Goal: Task Accomplishment & Management: Use online tool/utility

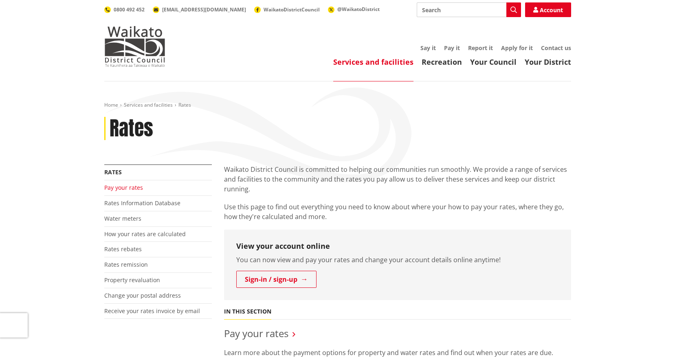
click at [116, 186] on link "Pay your rates" at bounding box center [123, 188] width 39 height 8
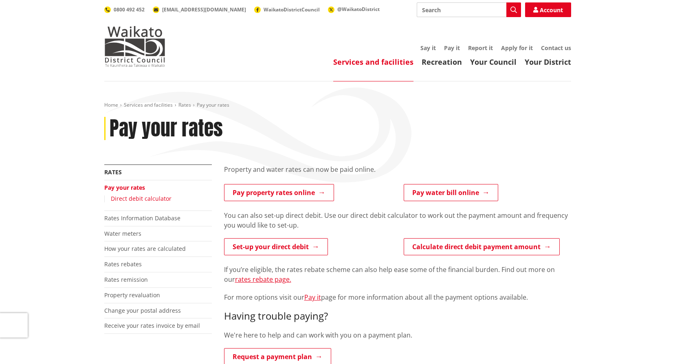
click at [119, 196] on link "Direct debit calculator" at bounding box center [141, 199] width 61 height 8
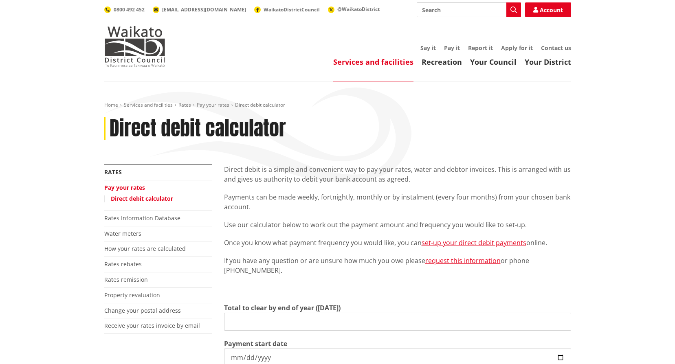
type input "0.00"
type input "2025-09-05"
type input "2026-06-30"
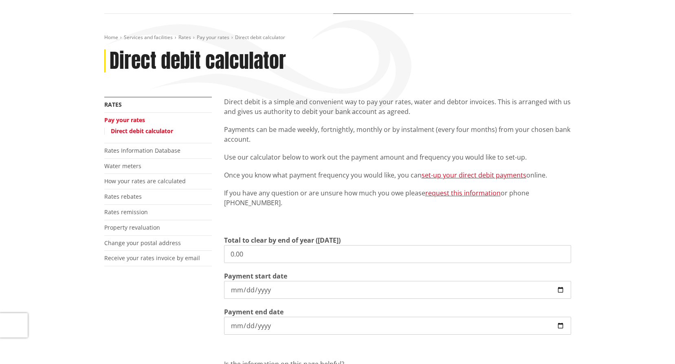
scroll to position [122, 0]
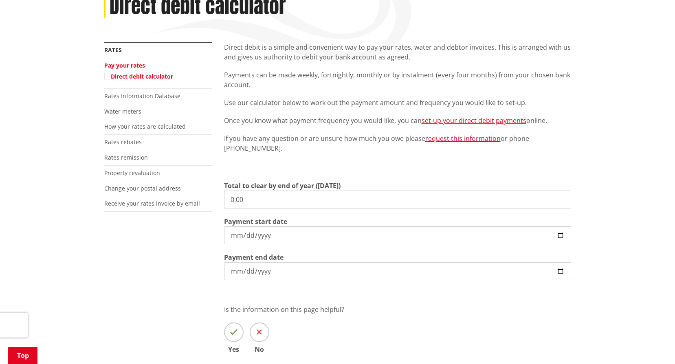
click at [245, 195] on input "0.00" at bounding box center [397, 200] width 347 height 18
drag, startPoint x: 244, startPoint y: 196, endPoint x: 214, endPoint y: 200, distance: 30.8
click at [214, 200] on div "More from this section Rates Pay your rates Direct debit calculator Rates Infor…" at bounding box center [337, 209] width 479 height 335
type input "2,943.53"
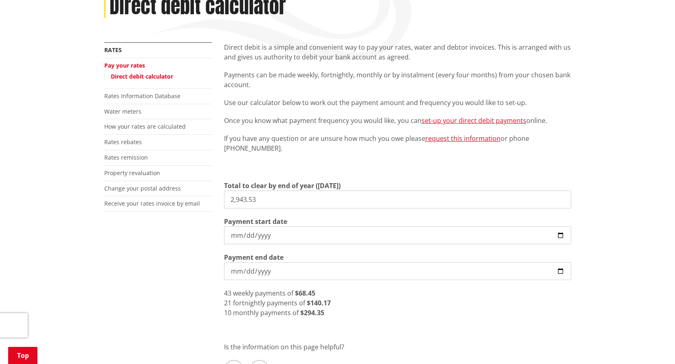
click at [254, 234] on input "2025-09-05" at bounding box center [397, 236] width 347 height 18
click at [333, 234] on input "2025-09-05" at bounding box center [397, 236] width 347 height 18
click at [564, 236] on input "2025-09-05" at bounding box center [397, 236] width 347 height 18
click at [257, 232] on input "2025-10-02" at bounding box center [397, 236] width 347 height 18
click at [560, 238] on input "2025-10-02" at bounding box center [397, 236] width 347 height 18
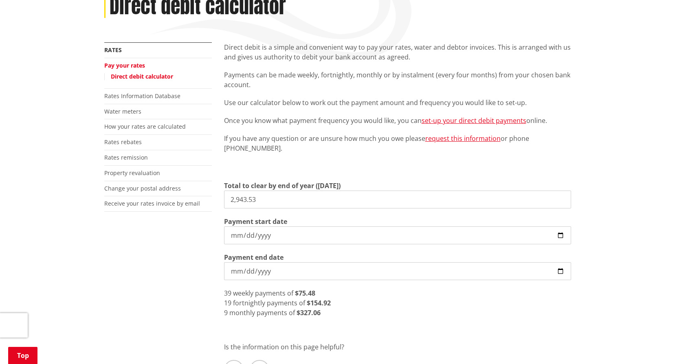
type input "2025-10-04"
drag, startPoint x: 320, startPoint y: 289, endPoint x: 298, endPoint y: 289, distance: 21.2
click at [298, 289] on div "38 weekly payments of $77.46" at bounding box center [397, 294] width 347 height 10
drag, startPoint x: 298, startPoint y: 289, endPoint x: 332, endPoint y: 314, distance: 41.7
click at [332, 314] on div "9 monthly payments of $327.06" at bounding box center [397, 313] width 347 height 10
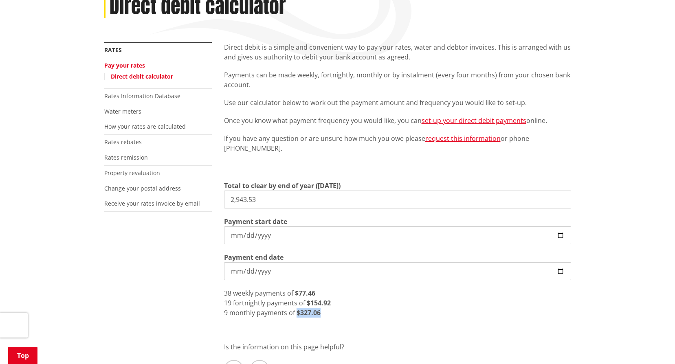
drag, startPoint x: 295, startPoint y: 313, endPoint x: 324, endPoint y: 317, distance: 29.3
click at [324, 317] on div "9 monthly payments of $327.06" at bounding box center [397, 313] width 347 height 10
drag, startPoint x: 324, startPoint y: 317, endPoint x: 309, endPoint y: 321, distance: 16.2
click at [309, 321] on div "Direct debit is a simple and convenient way to pay your rates, water and debtor…" at bounding box center [397, 228] width 359 height 373
click at [621, 156] on div "Home Services and facilities Rates Pay your rates Direct debit calculator Direc…" at bounding box center [337, 203] width 675 height 488
